Goal: Check status: Check status

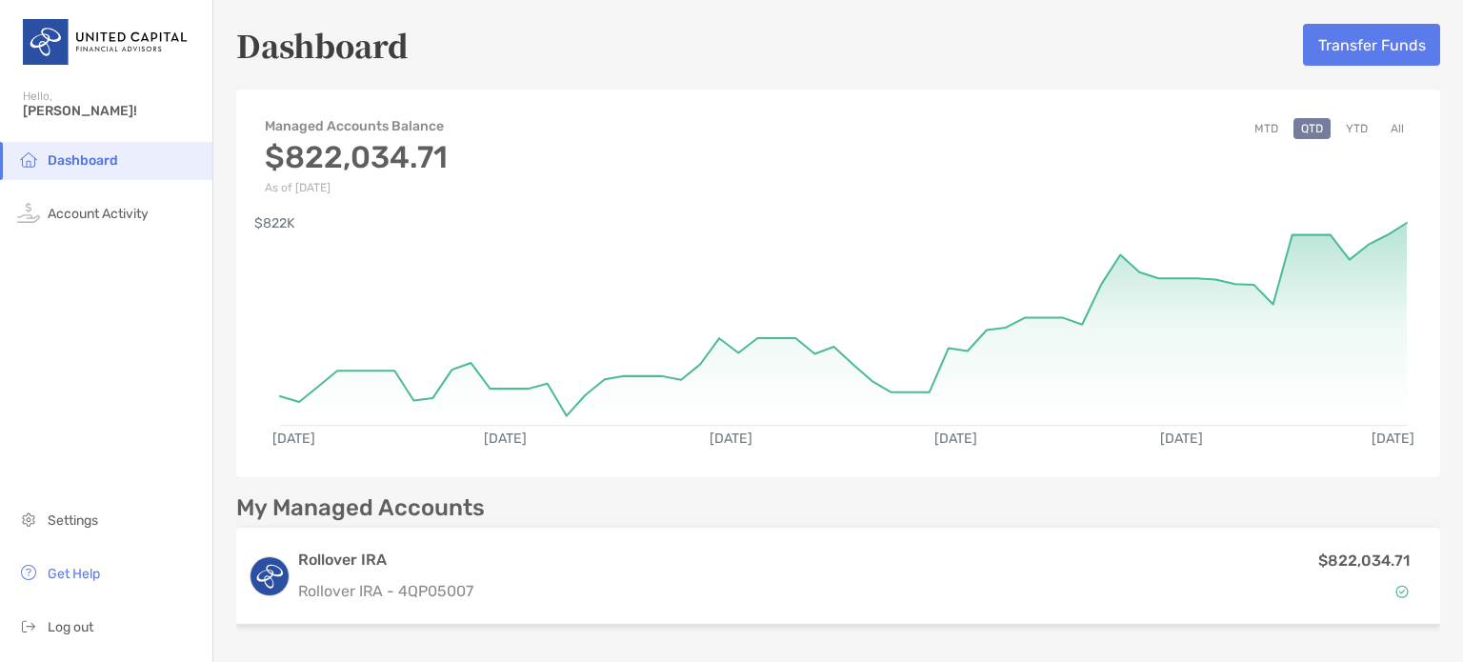
click at [1347, 129] on button "YTD" at bounding box center [1356, 128] width 37 height 21
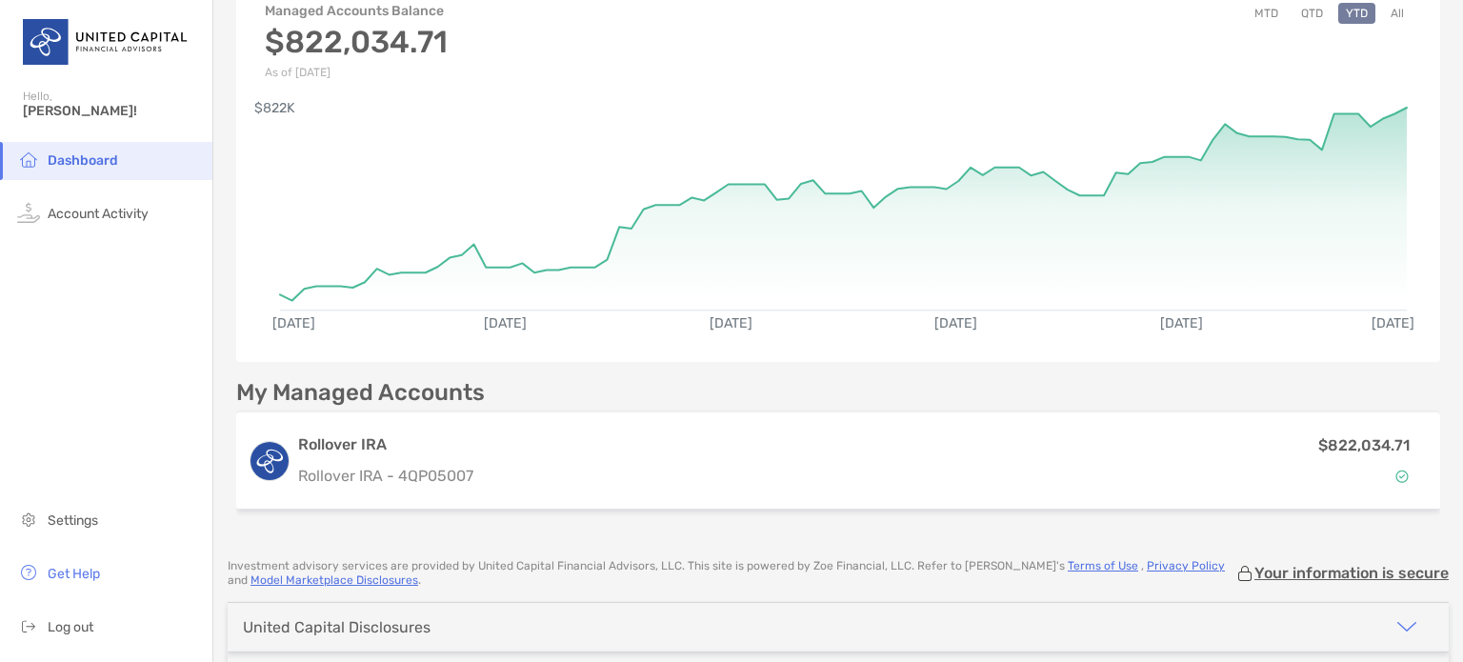
scroll to position [135, 0]
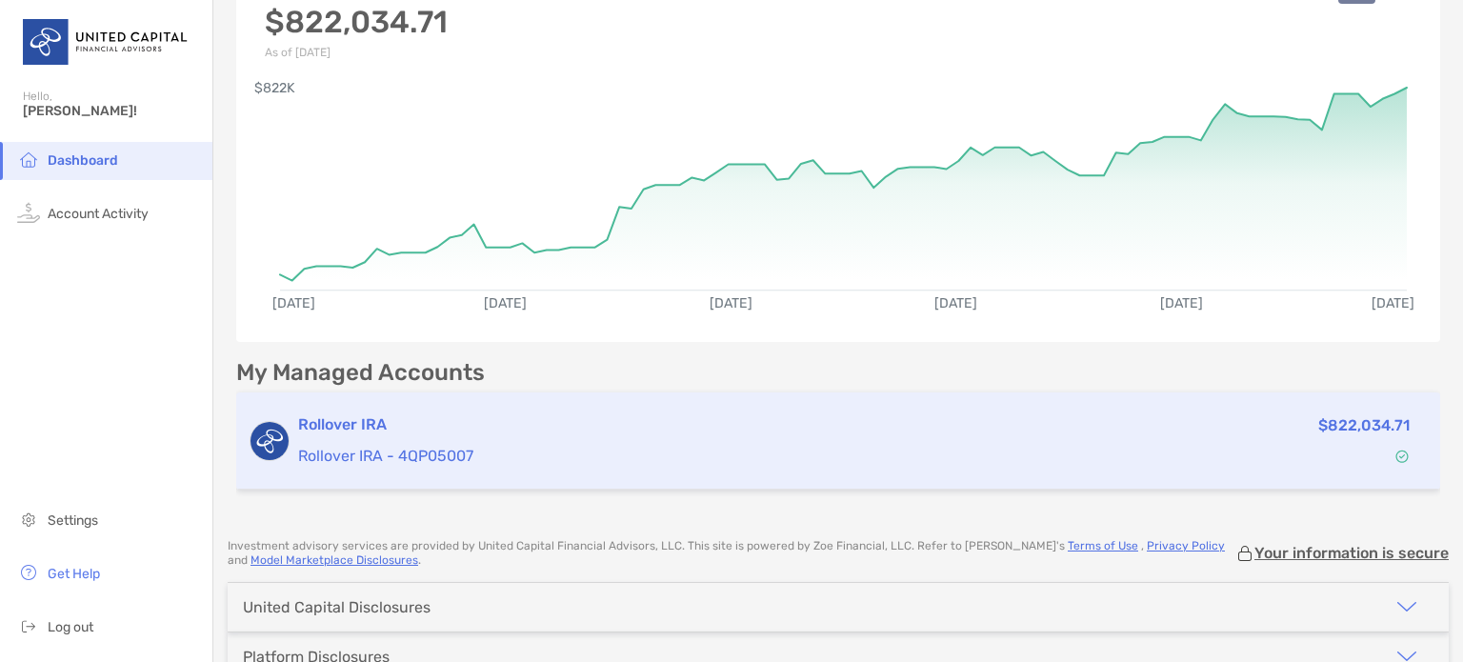
click at [646, 455] on p "Rollover IRA - 4QP05007" at bounding box center [674, 456] width 753 height 24
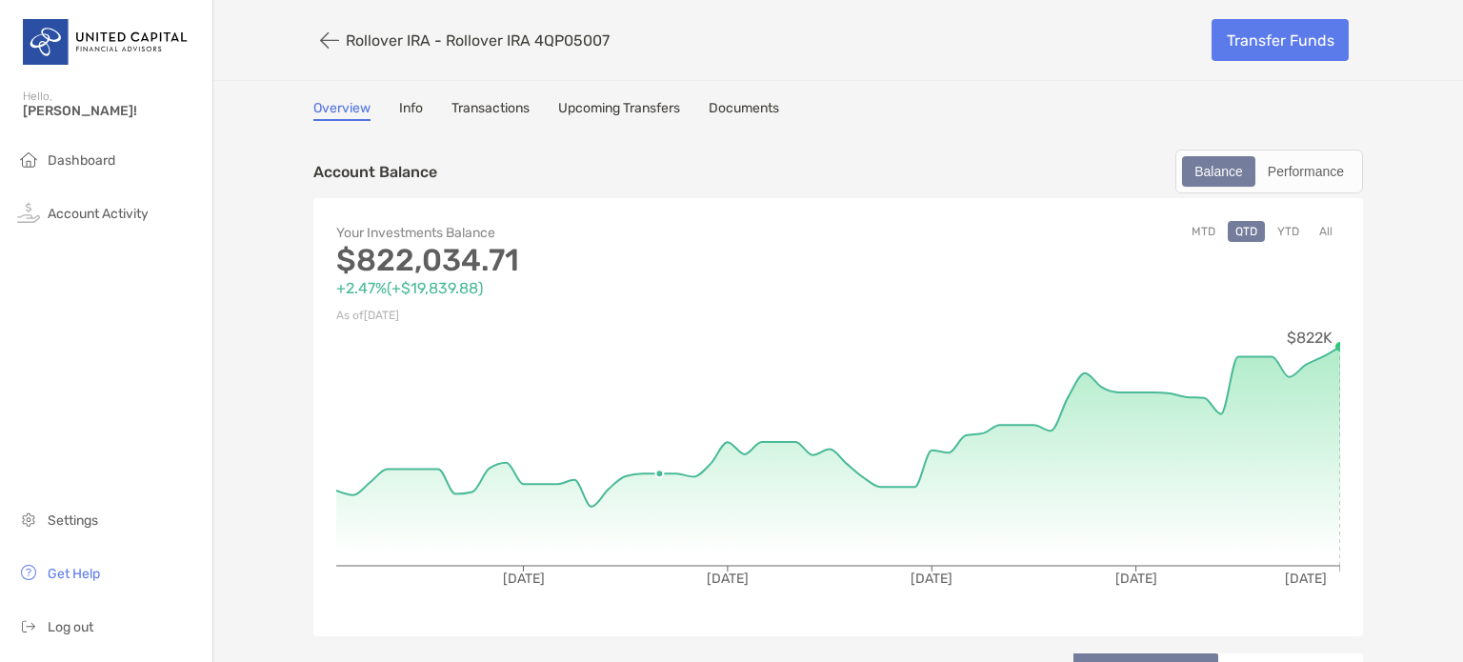
click at [646, 455] on icon "[DATE] [DATE] [DATE] [DATE] [DATE] $822K" at bounding box center [838, 471] width 1004 height 286
click at [1280, 227] on button "YTD" at bounding box center [1288, 231] width 37 height 21
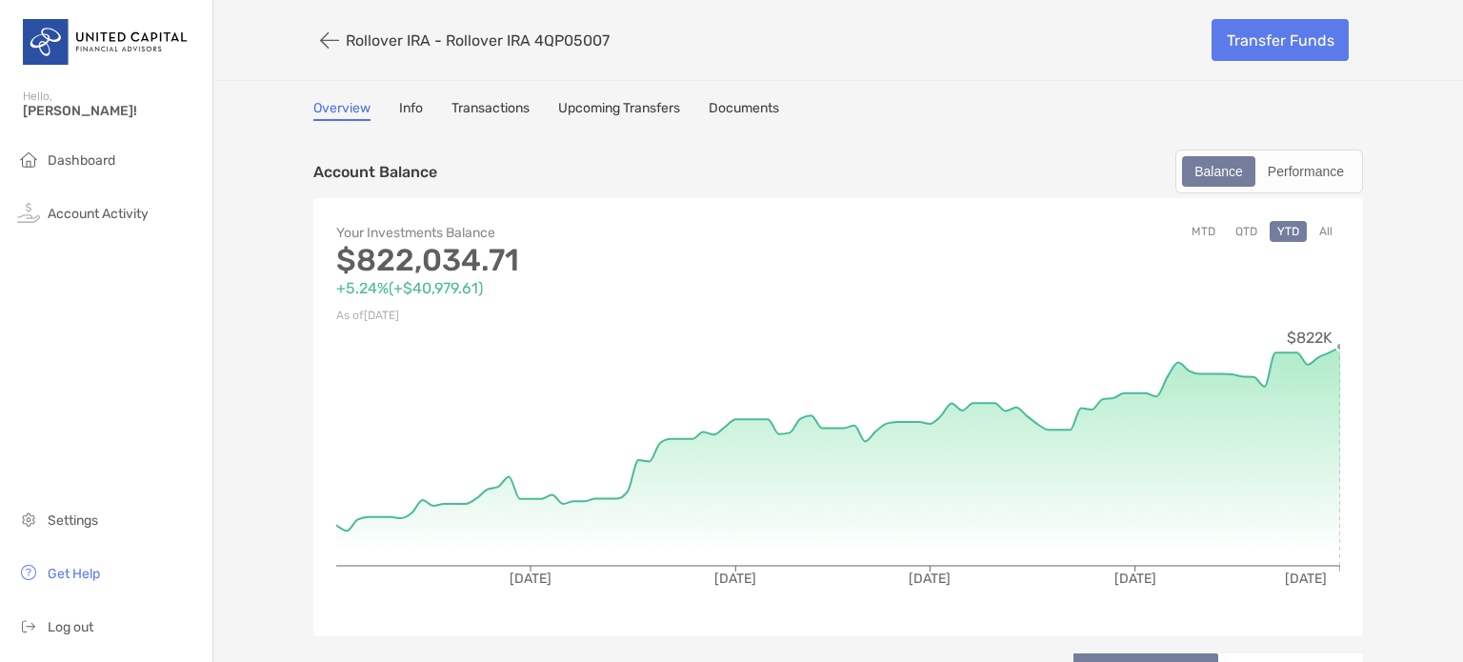
click at [1336, 346] on circle at bounding box center [1340, 347] width 8 height 8
click at [1297, 169] on div "Performance" at bounding box center [1305, 171] width 97 height 27
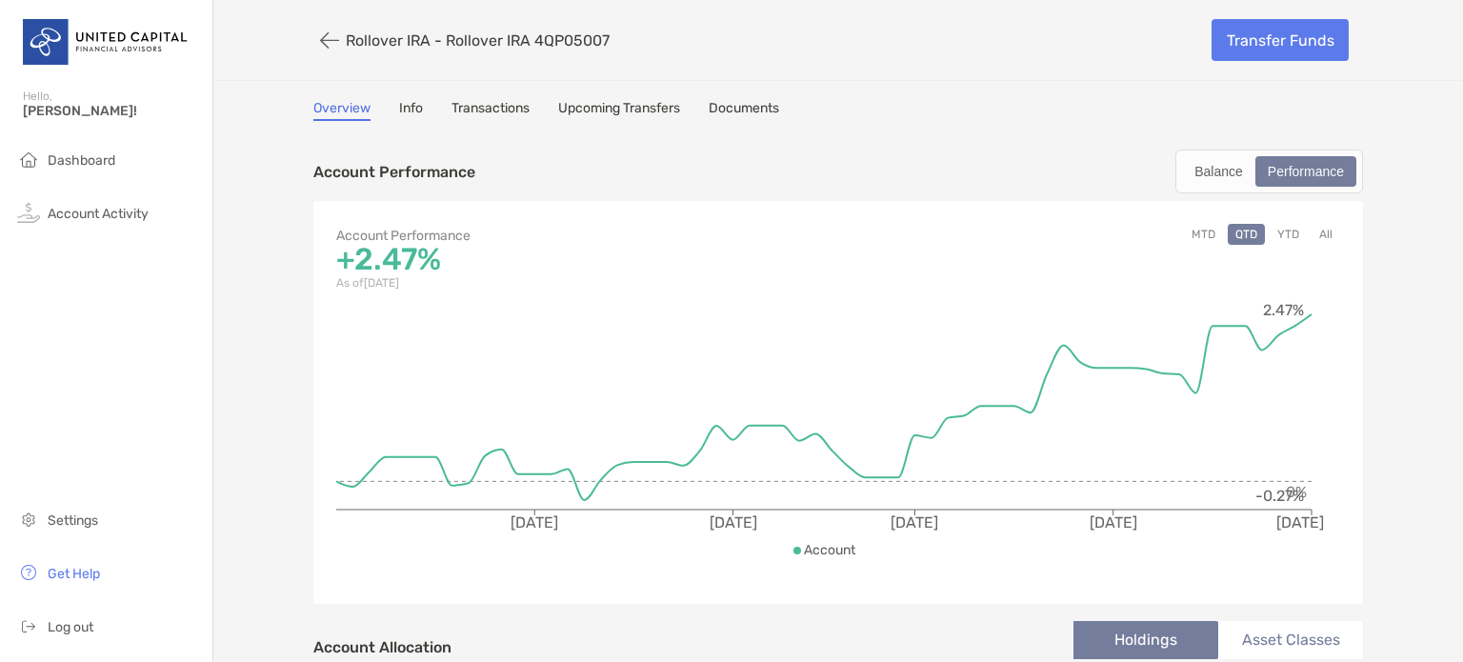
click at [1283, 231] on button "YTD" at bounding box center [1288, 234] width 37 height 21
